Goal: Information Seeking & Learning: Understand process/instructions

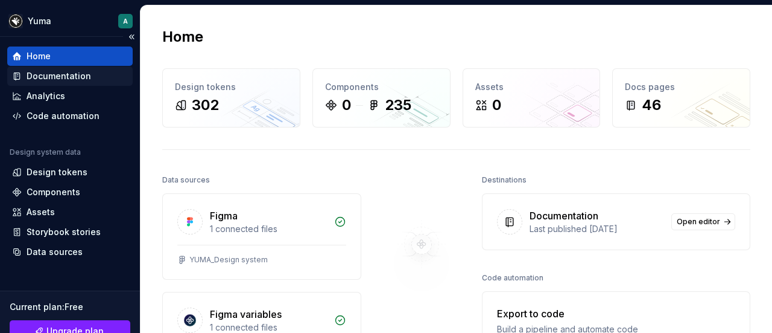
click at [78, 79] on div "Documentation" at bounding box center [59, 76] width 65 height 12
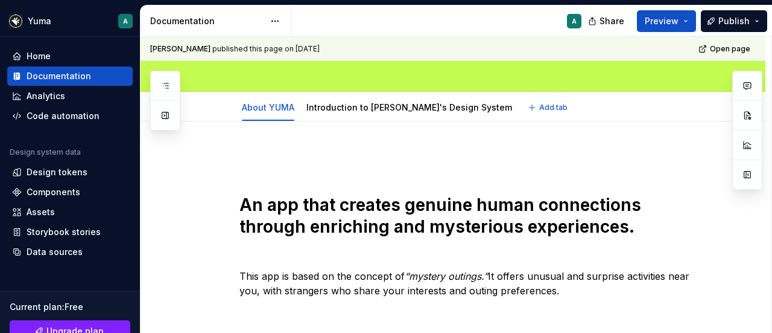
scroll to position [186, 0]
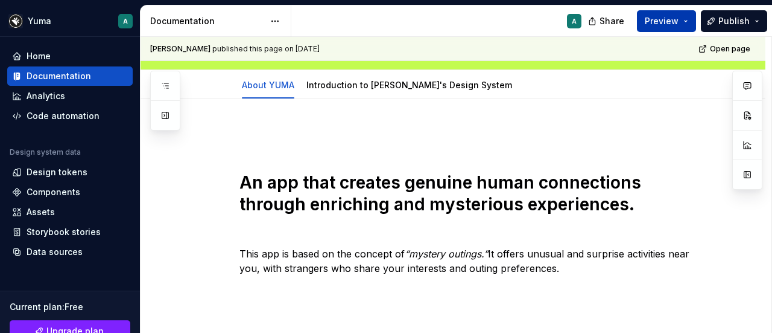
click at [666, 22] on span "Preview" at bounding box center [662, 21] width 34 height 12
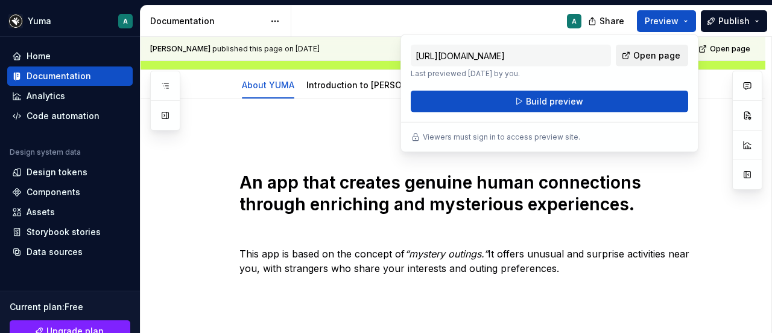
click at [647, 53] on span "Open page" at bounding box center [657, 55] width 47 height 12
type textarea "*"
